Goal: Communication & Community: Answer question/provide support

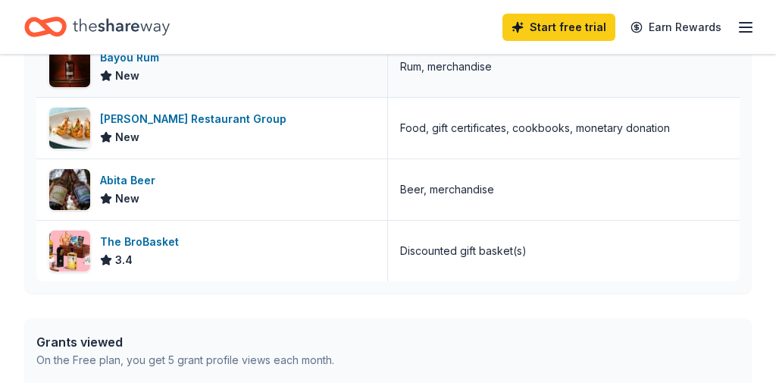
scroll to position [547, 0]
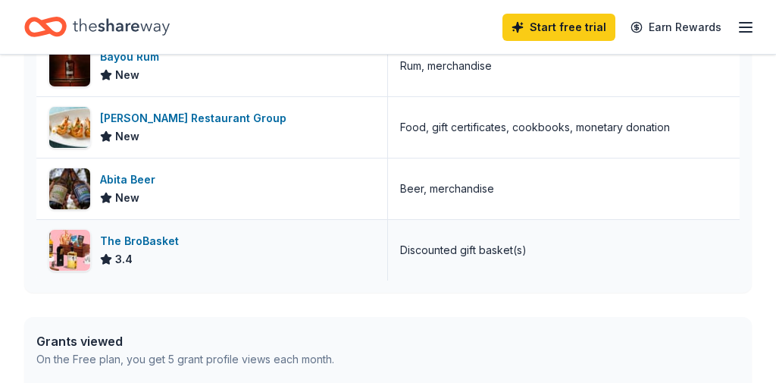
click at [163, 239] on div "The BroBasket" at bounding box center [142, 241] width 85 height 18
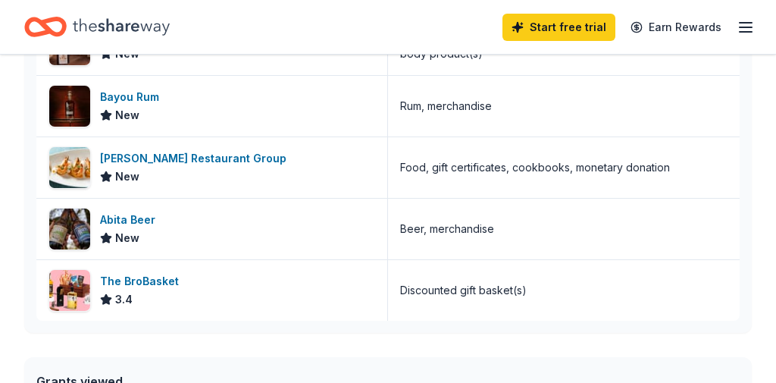
scroll to position [510, 0]
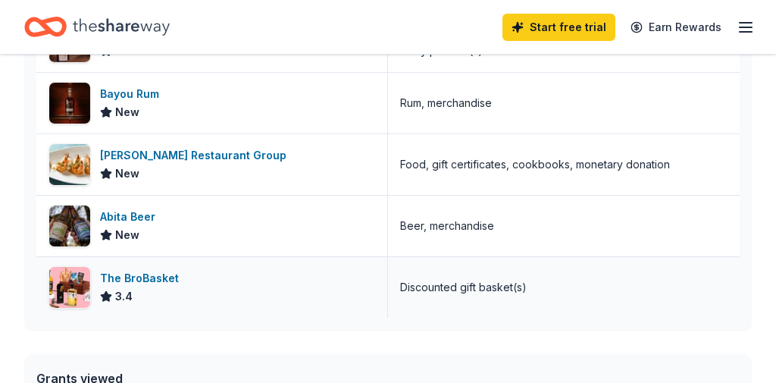
click at [204, 287] on div "The BroBasket 3.4" at bounding box center [212, 287] width 352 height 61
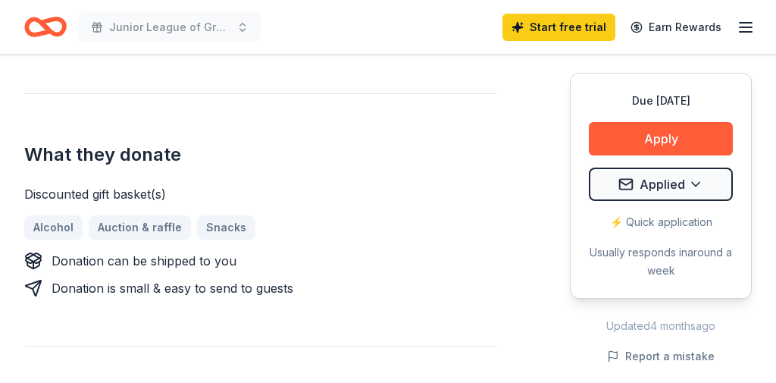
scroll to position [568, 0]
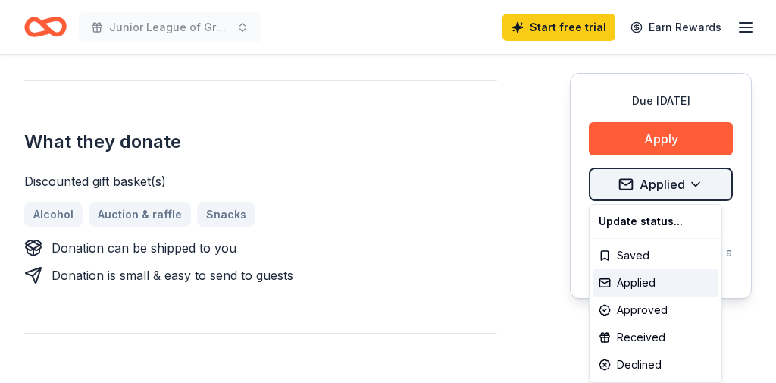
click at [646, 337] on div "Received" at bounding box center [655, 337] width 126 height 27
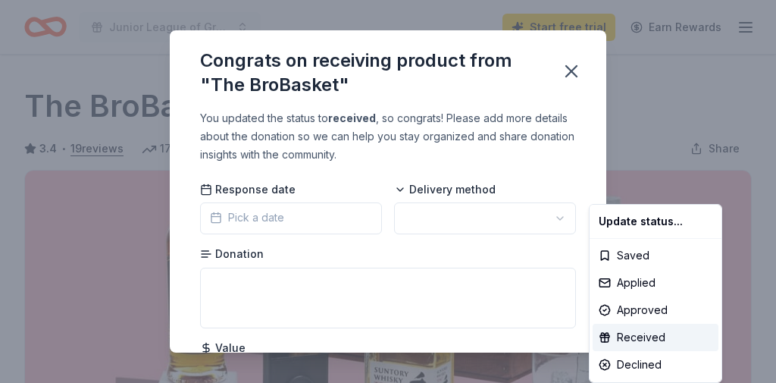
drag, startPoint x: 623, startPoint y: 334, endPoint x: 277, endPoint y: 220, distance: 364.4
click at [277, 220] on html "Junior League of Greater Covington Carnival Couture Start free trial Earn Rewar…" at bounding box center [388, 191] width 776 height 383
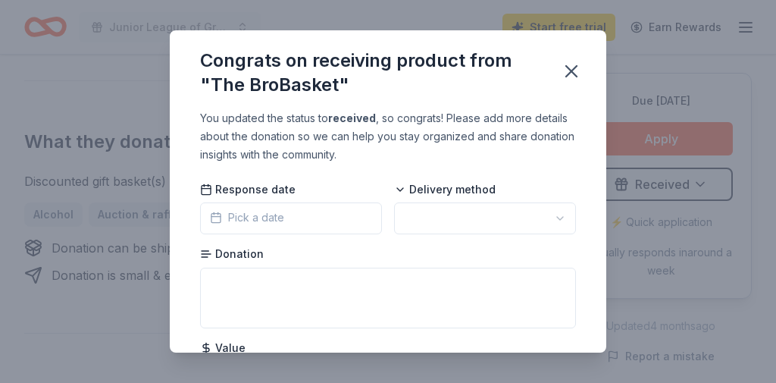
click at [221, 217] on icon "button" at bounding box center [216, 217] width 12 height 12
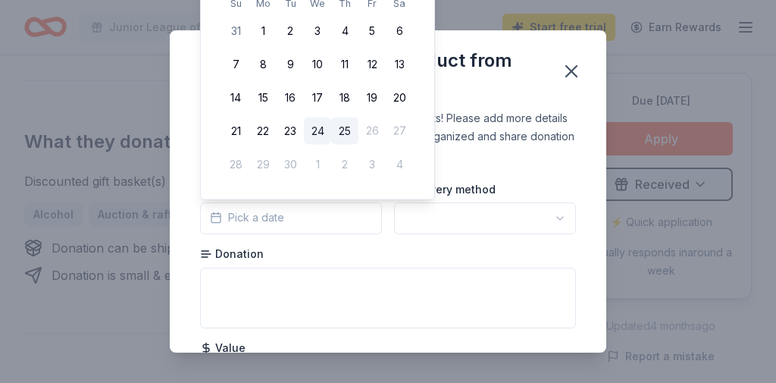
click at [320, 131] on button "24" at bounding box center [317, 130] width 27 height 27
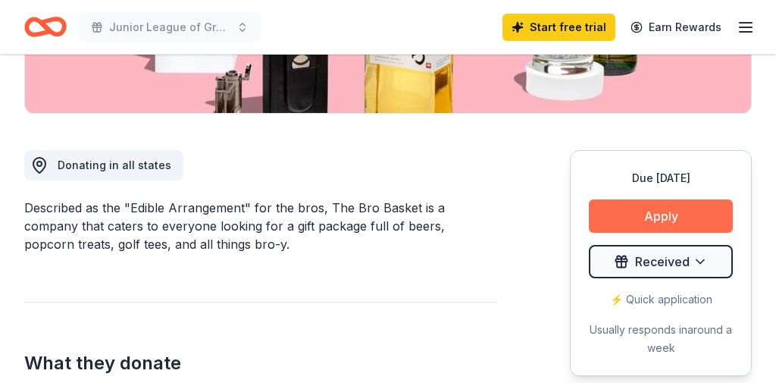
scroll to position [355, 0]
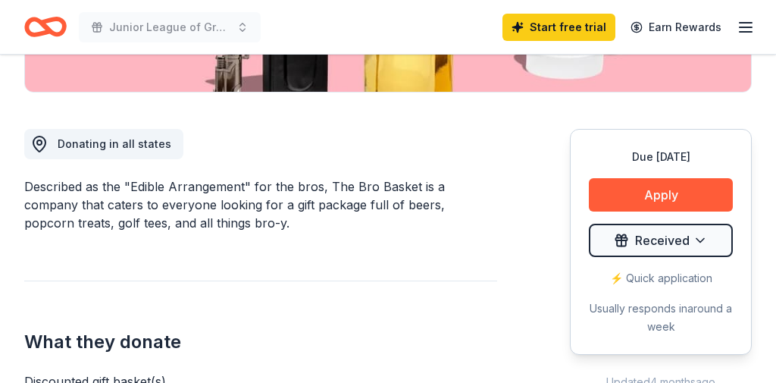
scroll to position [370, 0]
